Goal: Navigation & Orientation: Find specific page/section

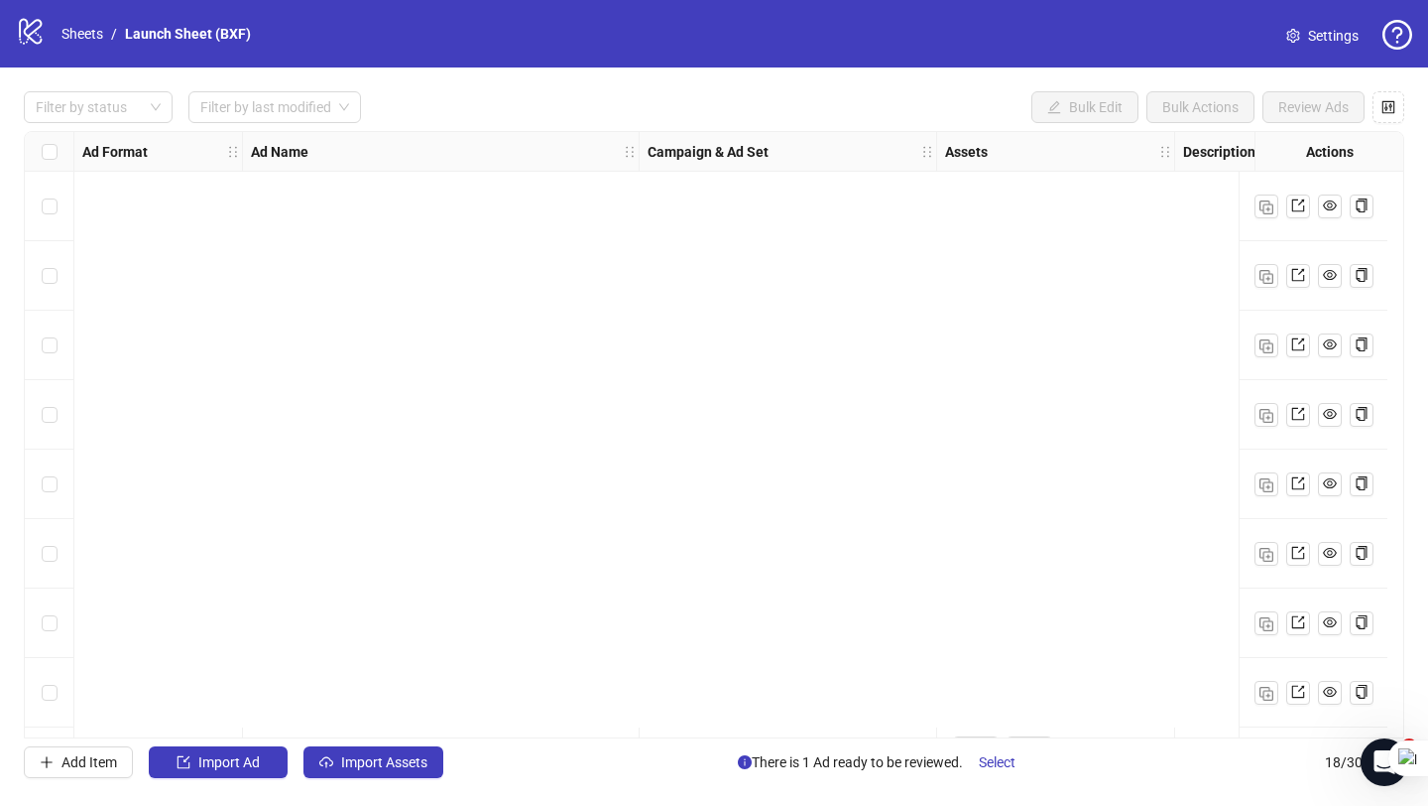
scroll to position [692, 0]
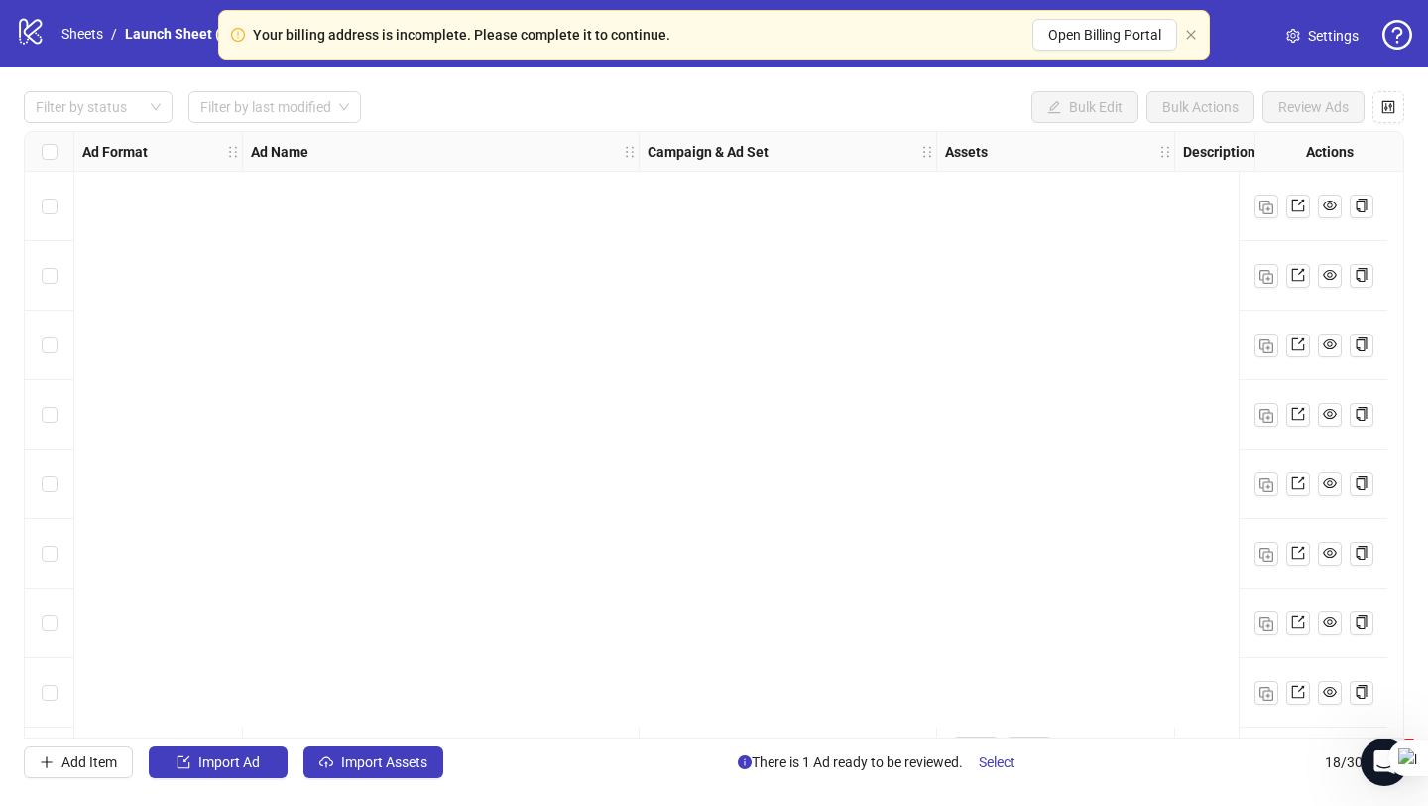
scroll to position [692, 0]
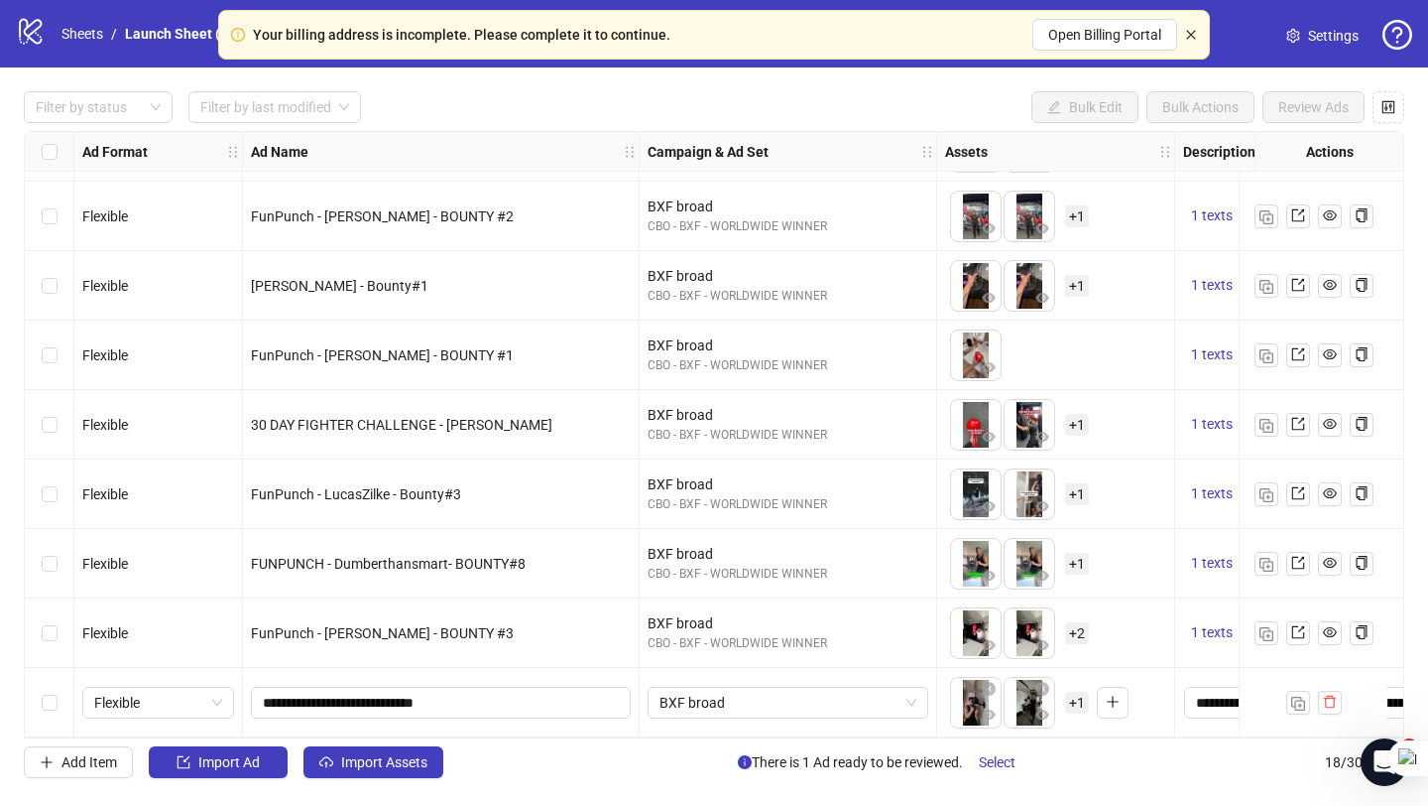
click at [1186, 36] on icon "close" at bounding box center [1191, 35] width 12 height 12
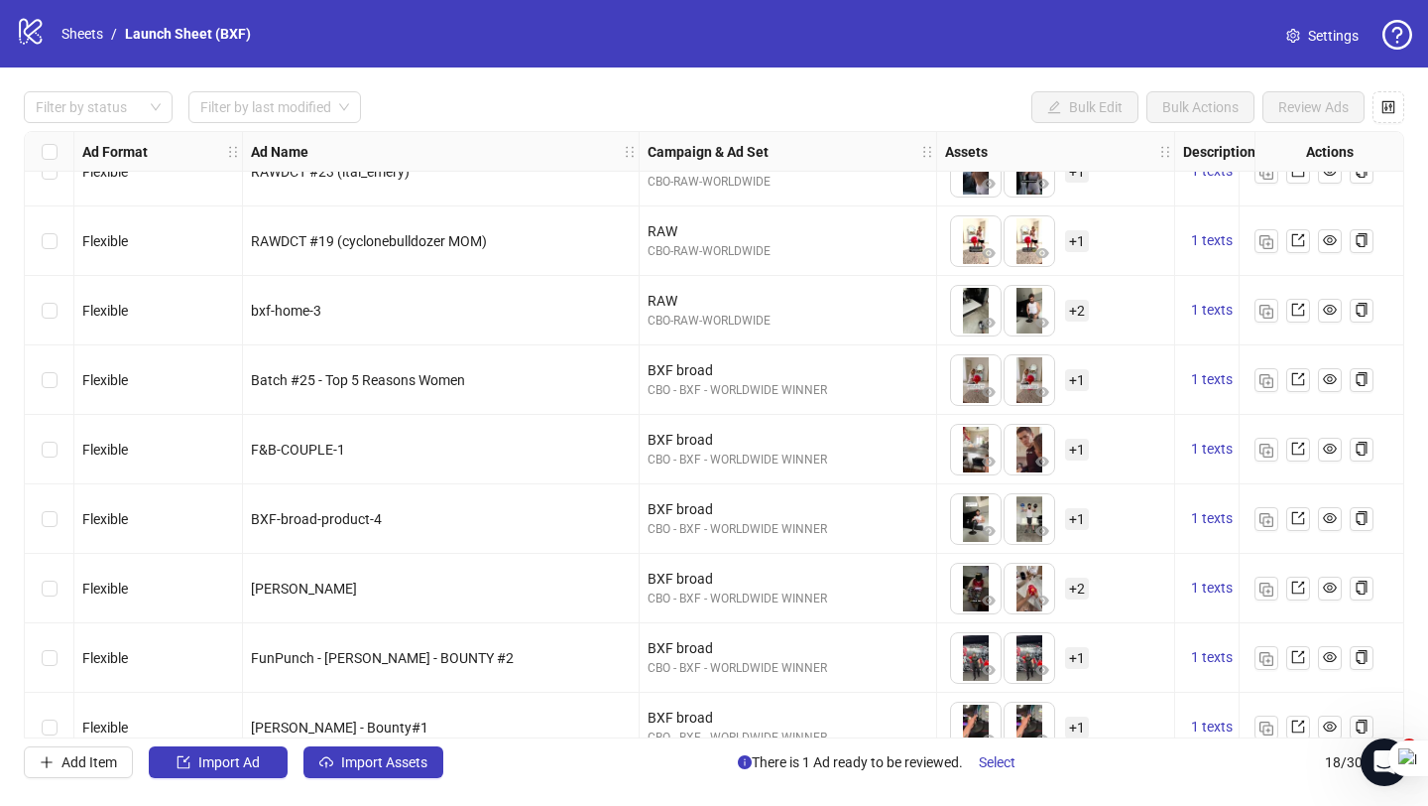
scroll to position [0, 0]
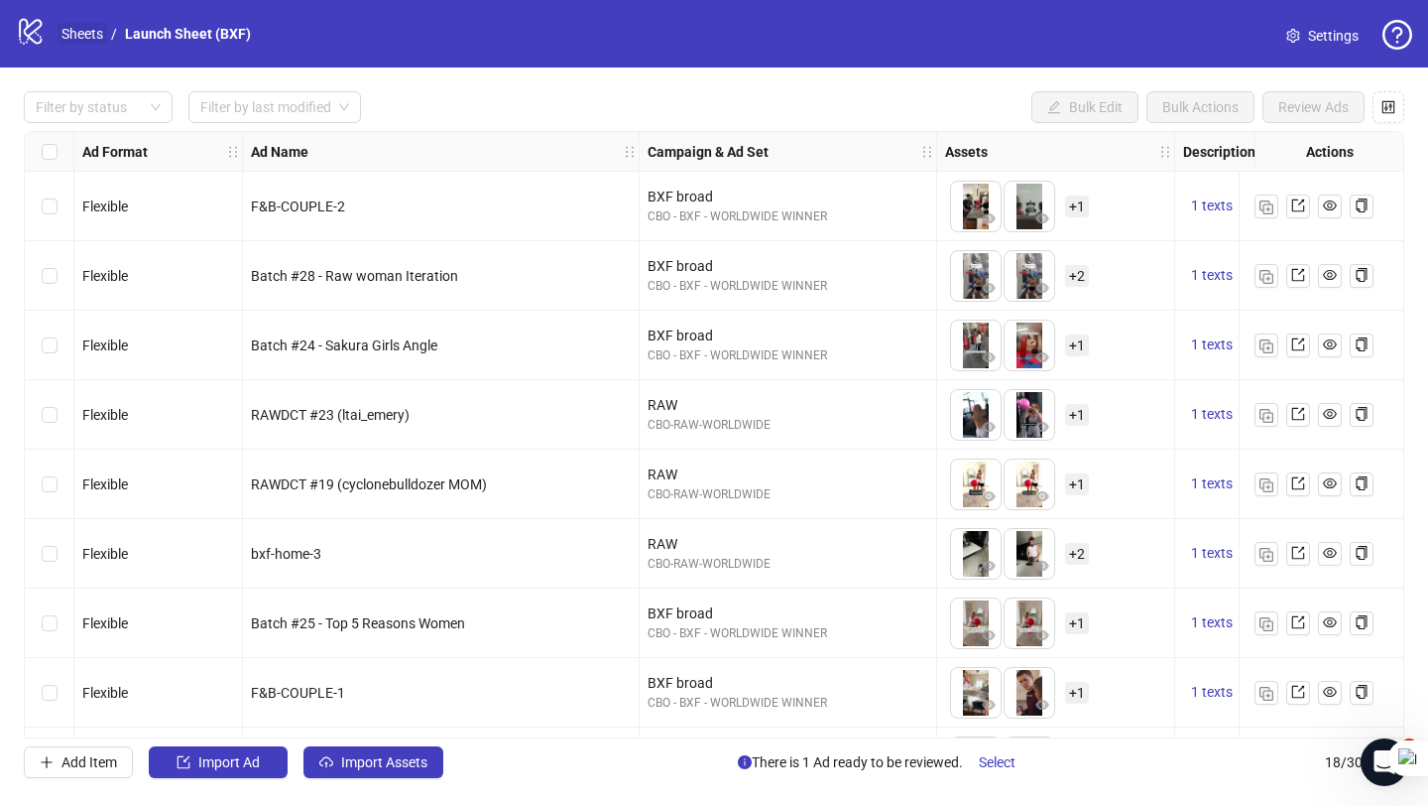
click at [75, 34] on link "Sheets" at bounding box center [83, 34] width 50 height 22
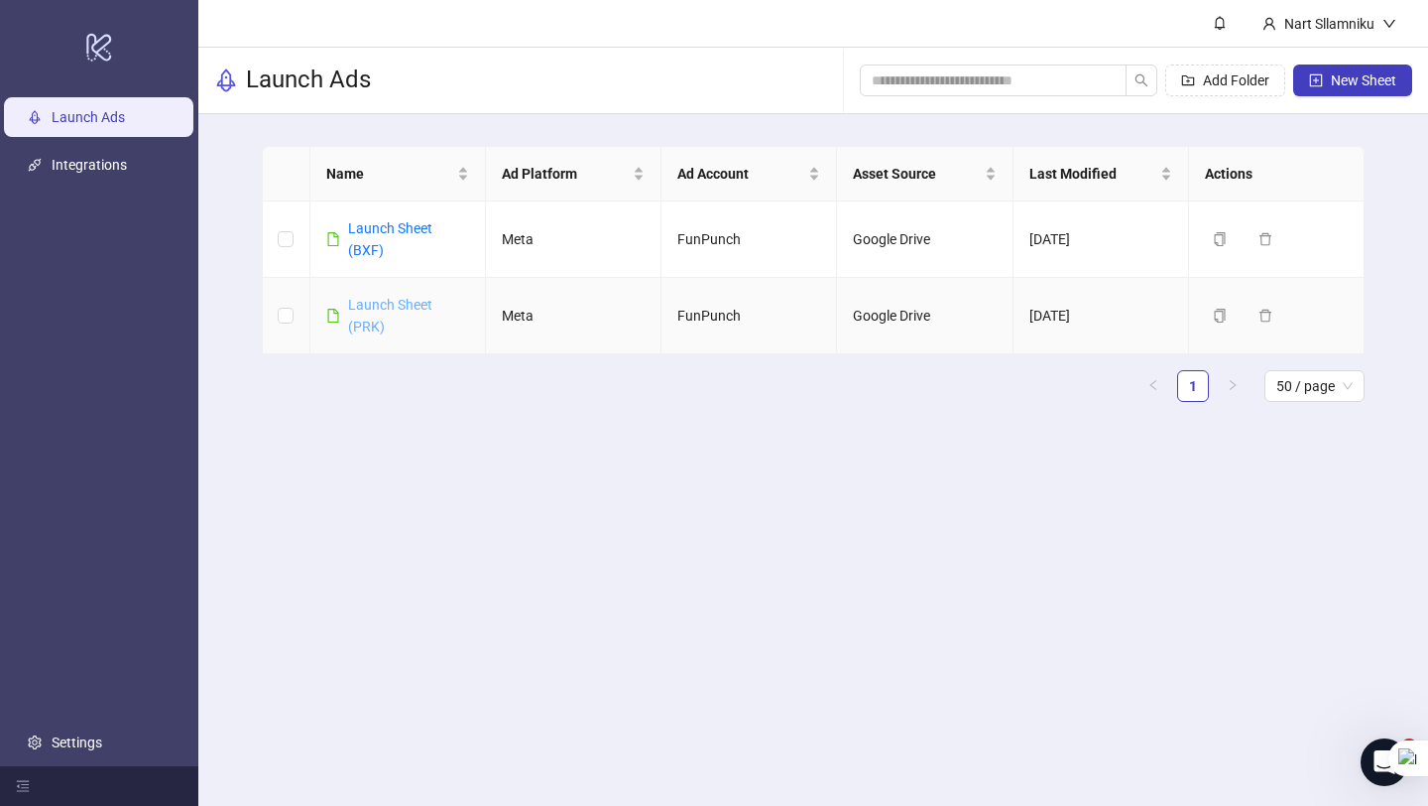
click at [372, 319] on link "Launch Sheet (PRK)" at bounding box center [390, 316] width 84 height 38
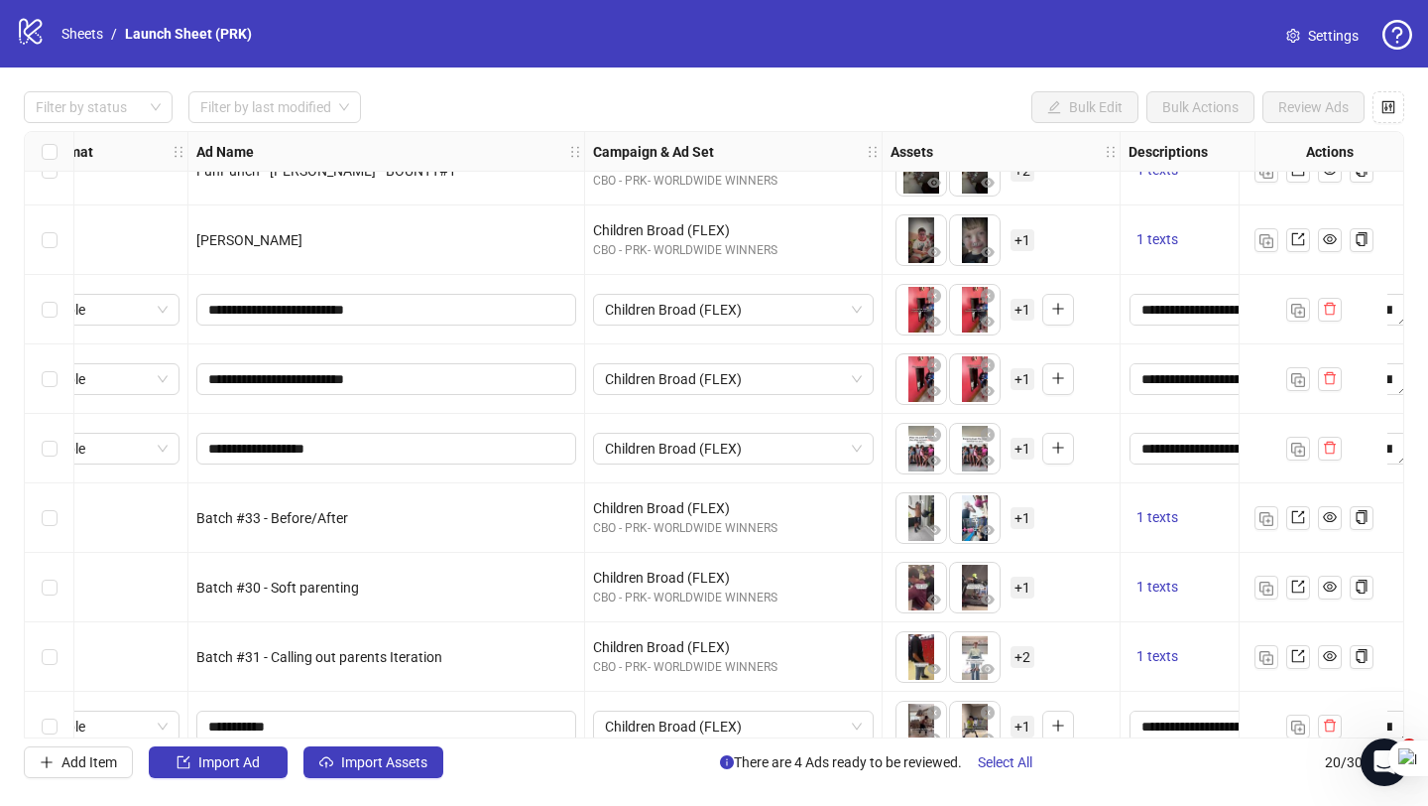
scroll to position [831, 55]
